Goal: Obtain resource: Download file/media

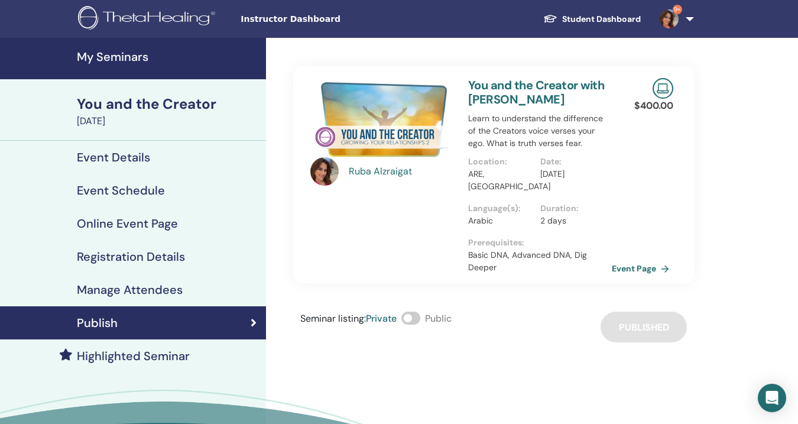
click at [99, 57] on h4 "My Seminars" at bounding box center [168, 57] width 182 height 14
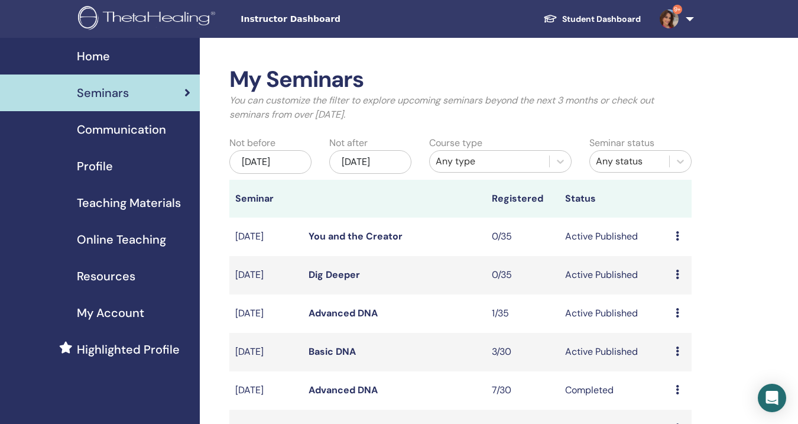
click at [115, 201] on span "Teaching Materials" at bounding box center [129, 203] width 104 height 18
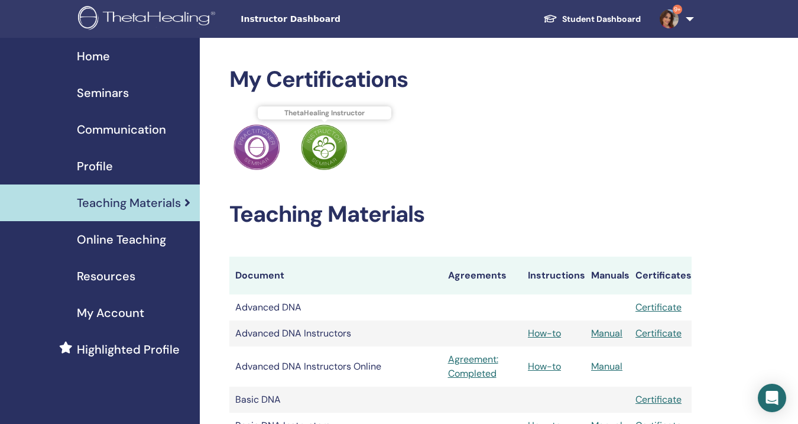
click at [324, 147] on img at bounding box center [324, 147] width 46 height 46
click at [257, 144] on img at bounding box center [256, 147] width 46 height 46
click at [114, 241] on span "Online Teaching" at bounding box center [121, 239] width 89 height 18
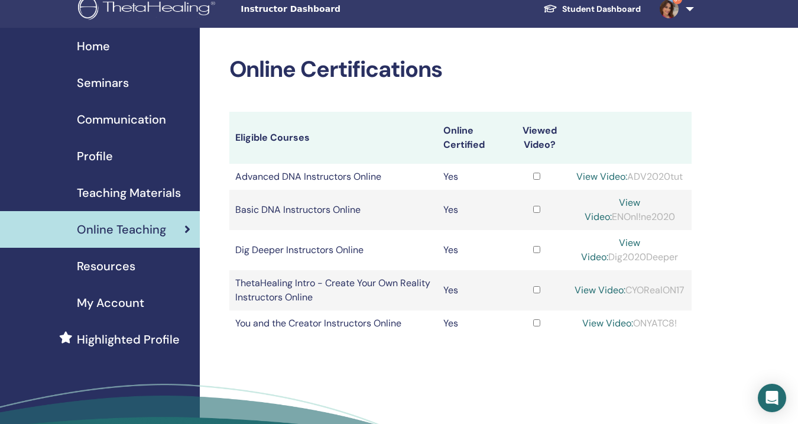
scroll to position [11, 1]
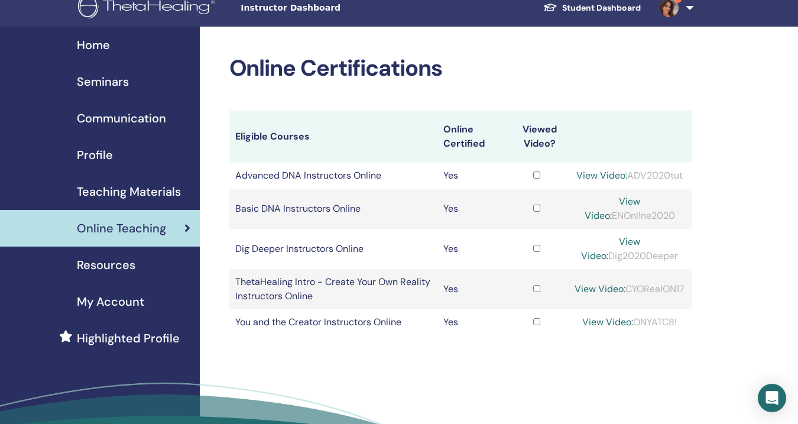
click at [112, 265] on span "Resources" at bounding box center [106, 265] width 59 height 18
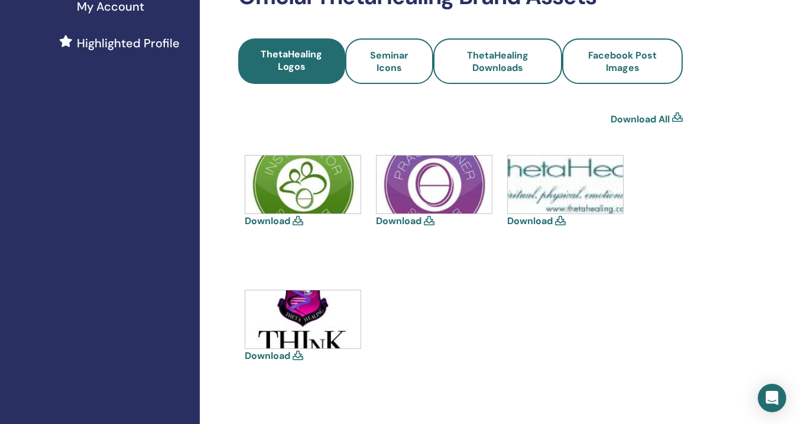
scroll to position [310, 0]
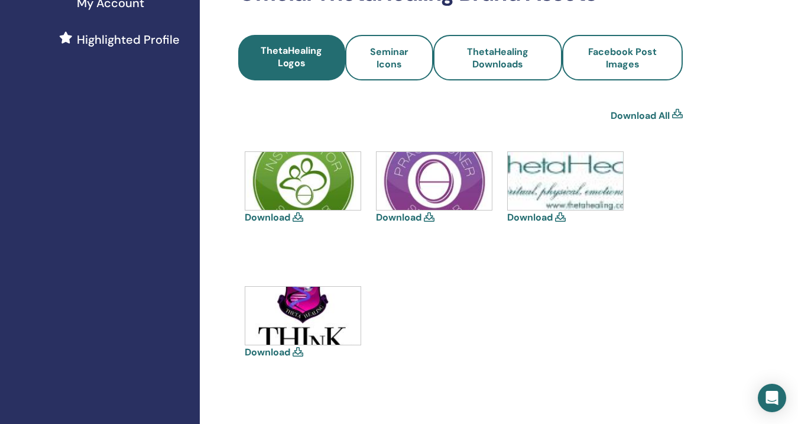
click at [298, 215] on icon at bounding box center [298, 216] width 11 height 9
click at [261, 215] on link "Download" at bounding box center [268, 217] width 46 height 12
click at [428, 216] on icon at bounding box center [429, 216] width 11 height 9
click at [401, 216] on link "Download" at bounding box center [399, 217] width 46 height 12
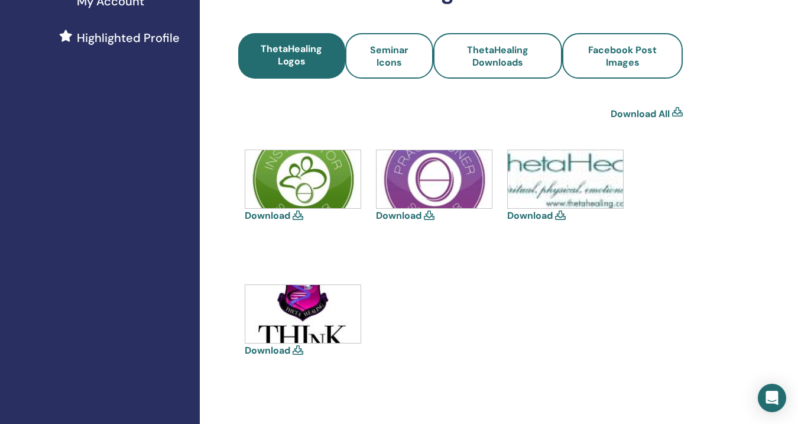
scroll to position [311, 0]
click at [270, 350] on link "Download" at bounding box center [268, 350] width 46 height 12
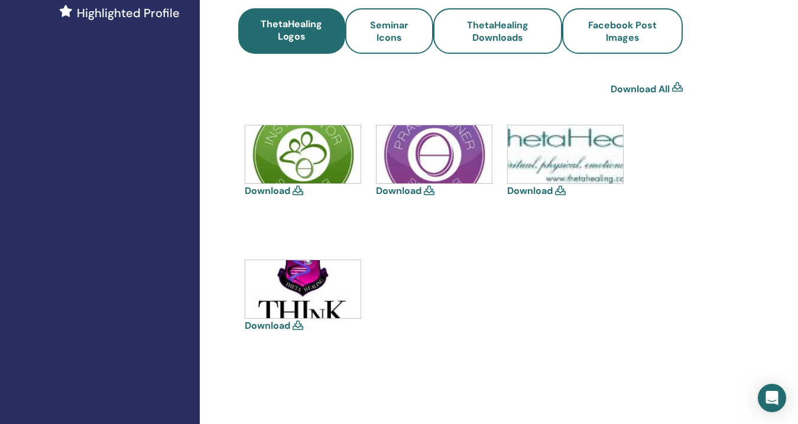
scroll to position [347, 0]
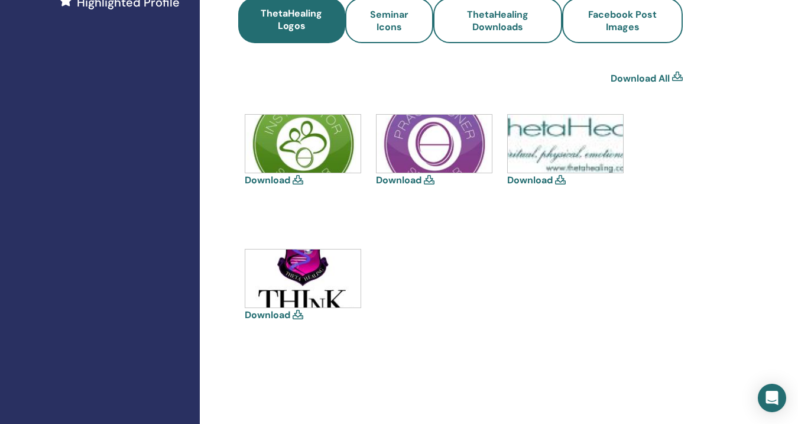
click at [538, 177] on link "Download" at bounding box center [530, 180] width 46 height 12
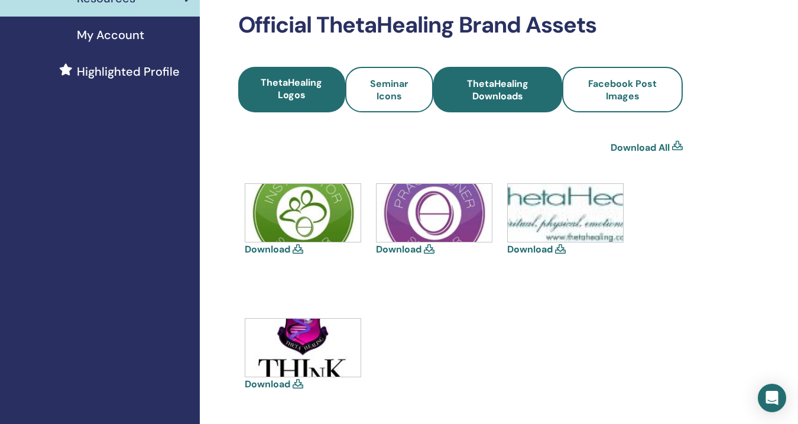
scroll to position [277, 0]
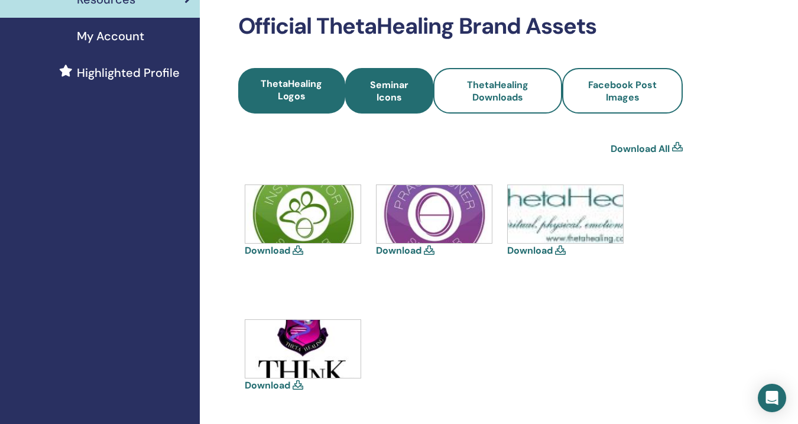
click at [366, 95] on span "Seminar Icons" at bounding box center [389, 91] width 56 height 25
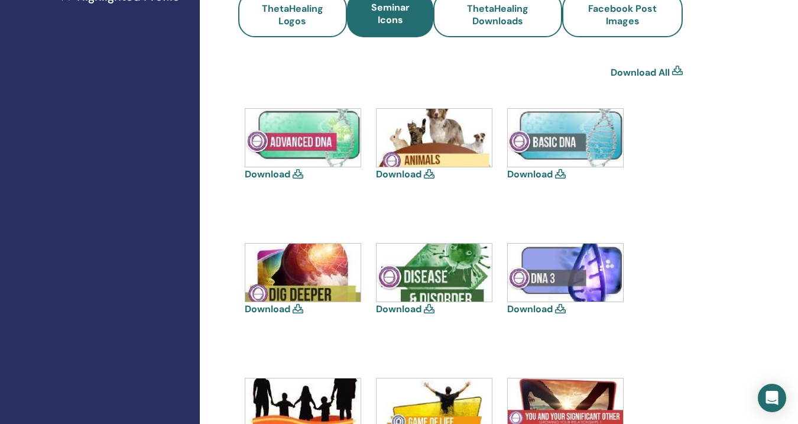
scroll to position [361, 0]
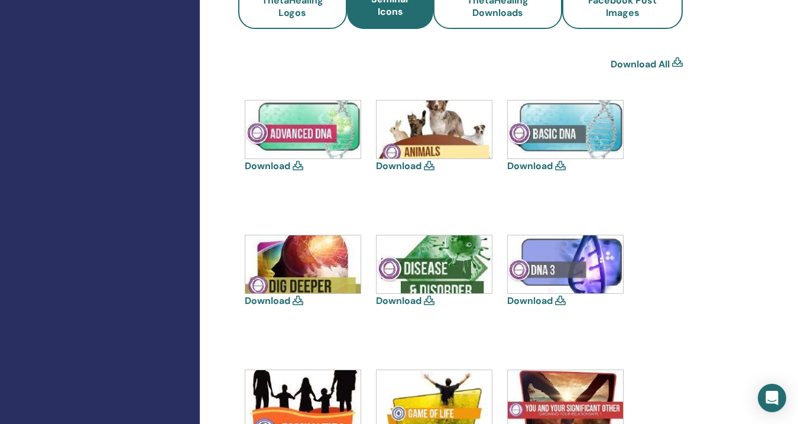
click at [296, 165] on icon at bounding box center [298, 165] width 11 height 9
click at [277, 164] on link "Download" at bounding box center [268, 166] width 46 height 12
click at [540, 165] on link "Download" at bounding box center [530, 166] width 46 height 12
click at [272, 303] on link "Download" at bounding box center [268, 300] width 46 height 12
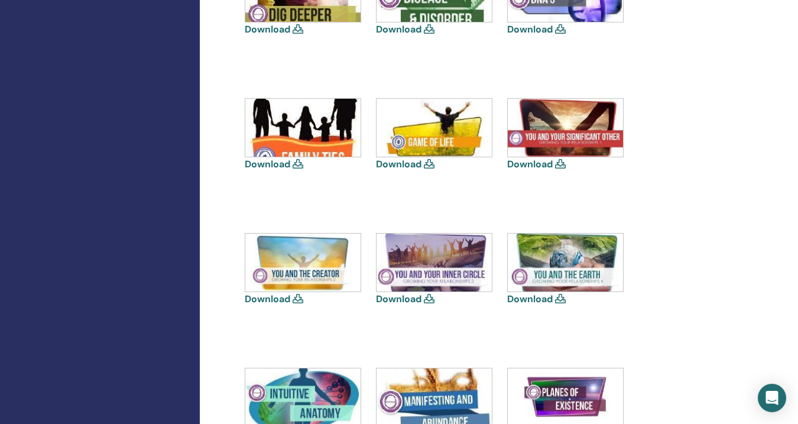
scroll to position [635, 1]
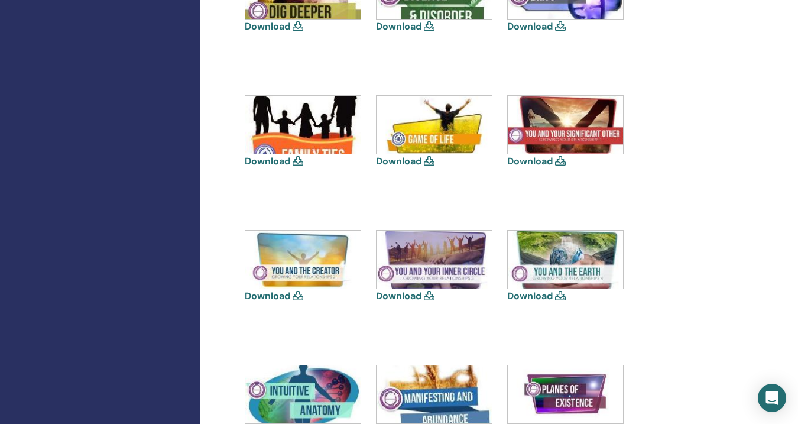
click at [394, 295] on link "Download" at bounding box center [399, 296] width 46 height 12
click at [268, 295] on link "Download" at bounding box center [268, 296] width 46 height 12
click at [261, 189] on div "Download" at bounding box center [304, 148] width 118 height 106
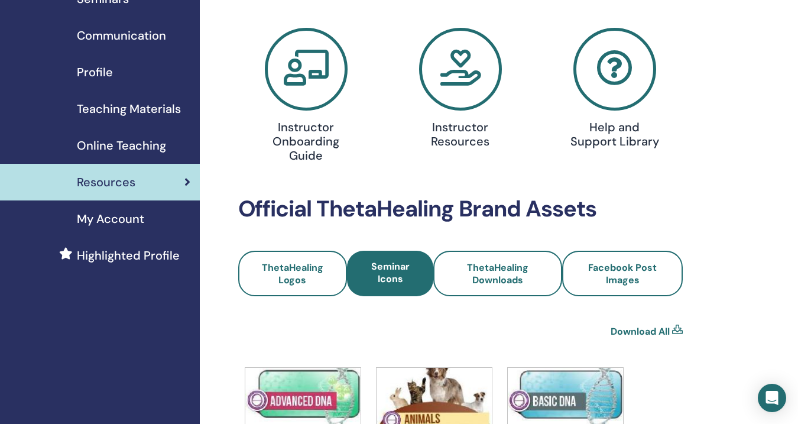
scroll to position [94, 0]
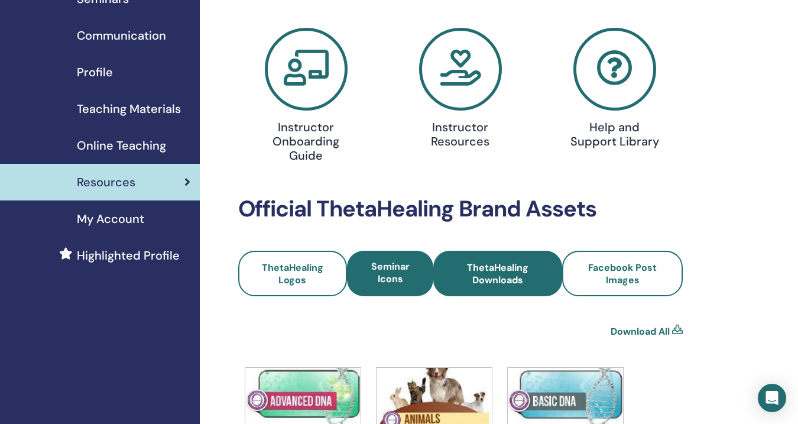
click at [501, 277] on span "ThetaHealing Downloads" at bounding box center [497, 273] width 97 height 25
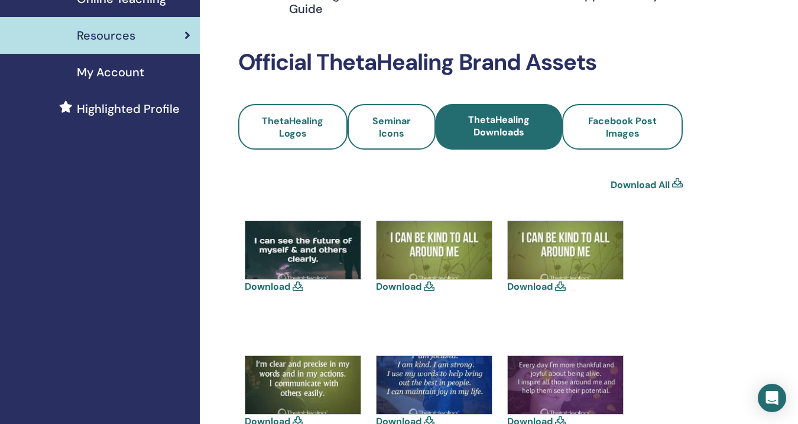
scroll to position [241, 0]
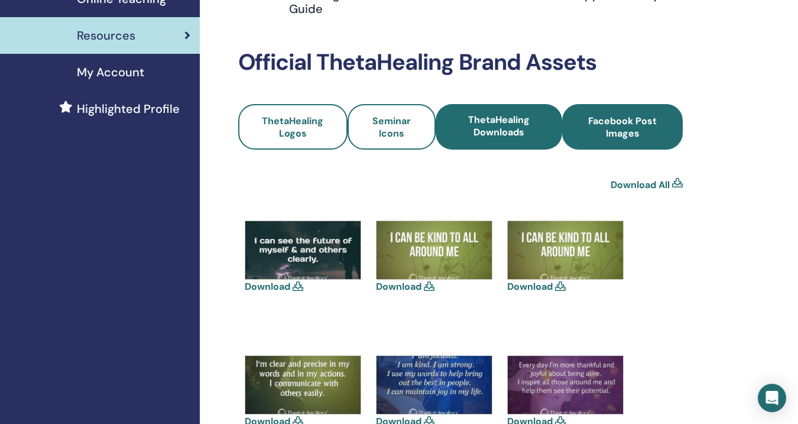
click at [628, 132] on span "Facebook Post Images" at bounding box center [622, 127] width 89 height 25
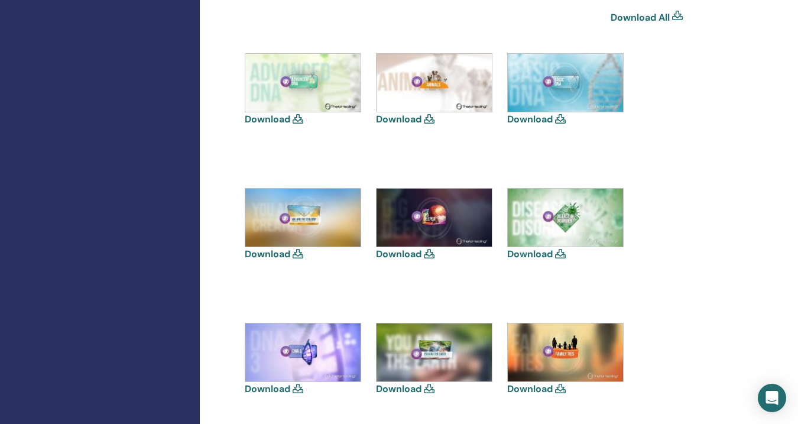
scroll to position [408, 0]
click at [570, 88] on img at bounding box center [565, 82] width 115 height 58
click at [530, 120] on link "Download" at bounding box center [530, 118] width 46 height 12
click at [269, 115] on link "Download" at bounding box center [268, 118] width 46 height 12
click at [265, 252] on link "Download" at bounding box center [268, 253] width 46 height 12
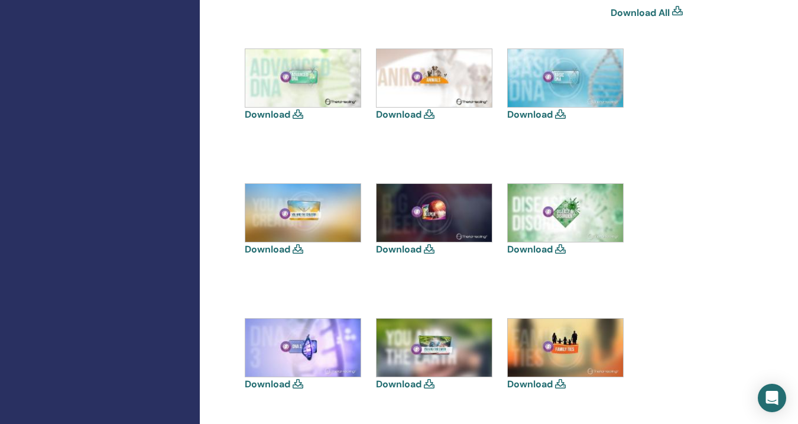
click at [407, 252] on link "Download" at bounding box center [399, 249] width 46 height 12
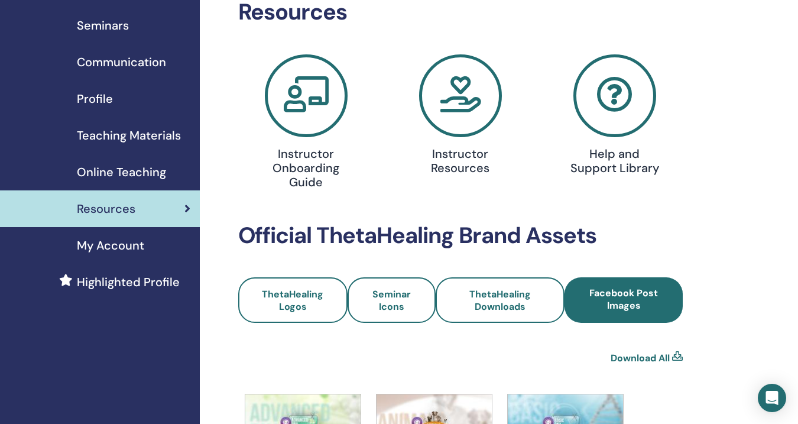
scroll to position [71, 0]
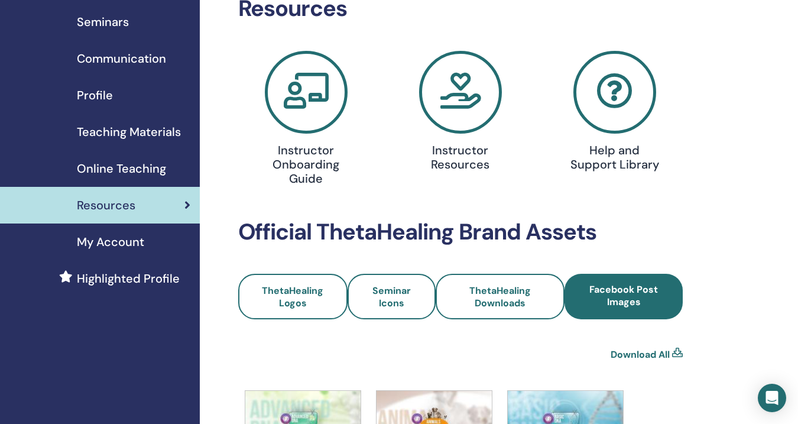
click at [460, 101] on icon at bounding box center [460, 92] width 83 height 83
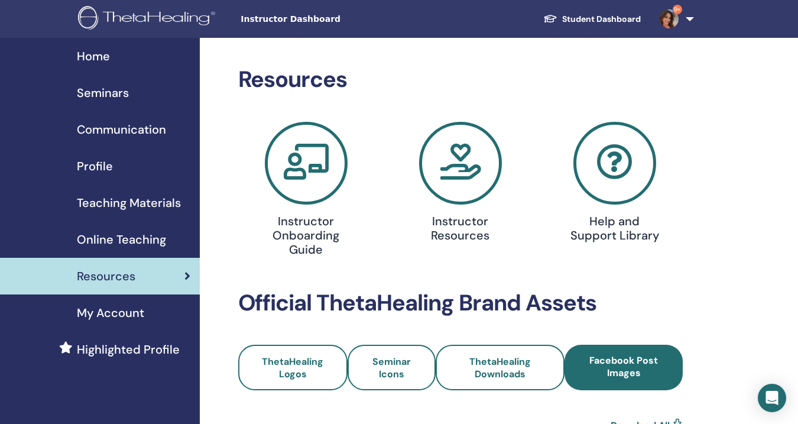
scroll to position [0, 0]
click at [97, 90] on span "Seminars" at bounding box center [103, 93] width 52 height 18
